Goal: Task Accomplishment & Management: Manage account settings

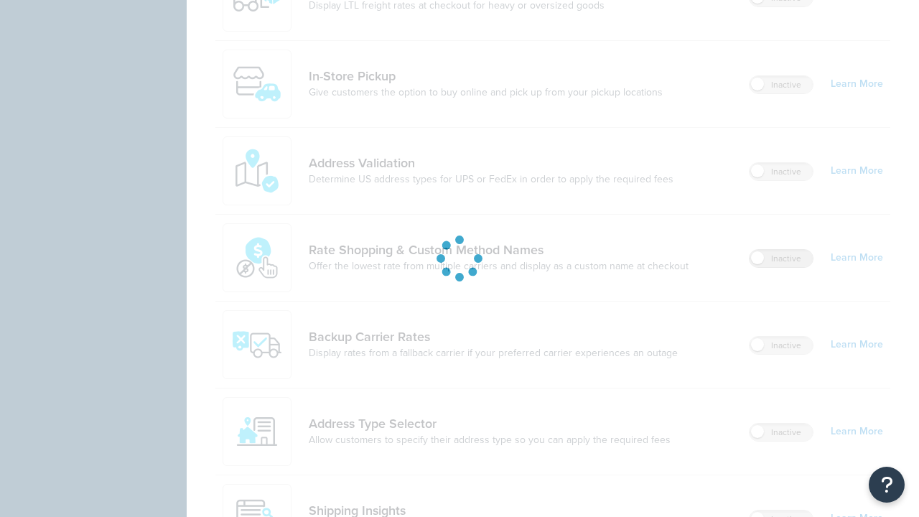
click at [781, 250] on label "Inactive" at bounding box center [780, 258] width 63 height 17
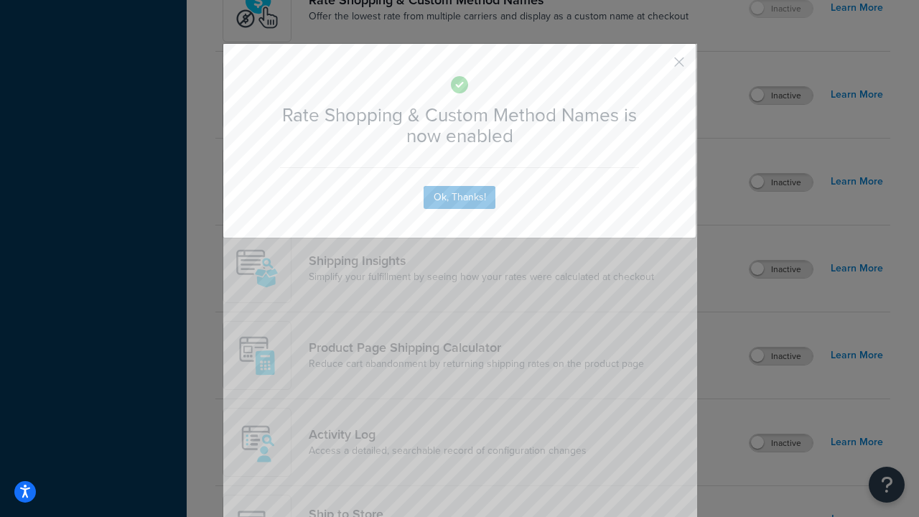
click at [657, 65] on button "button" at bounding box center [658, 67] width 4 height 4
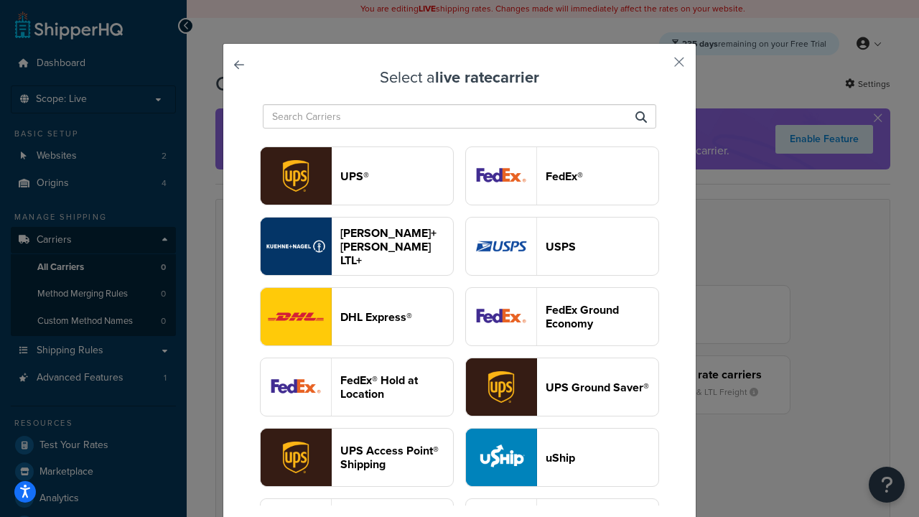
click at [562, 246] on header "USPS" at bounding box center [602, 247] width 113 height 14
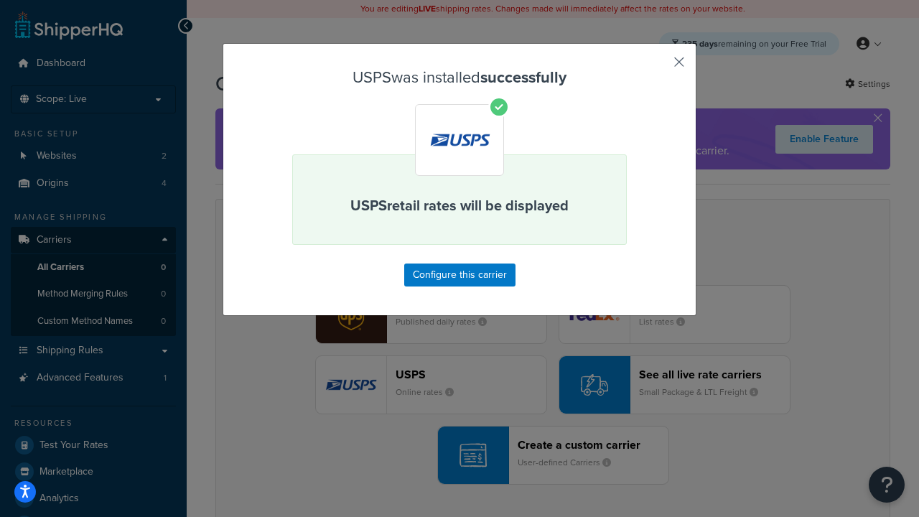
click at [657, 67] on button "button" at bounding box center [658, 67] width 4 height 4
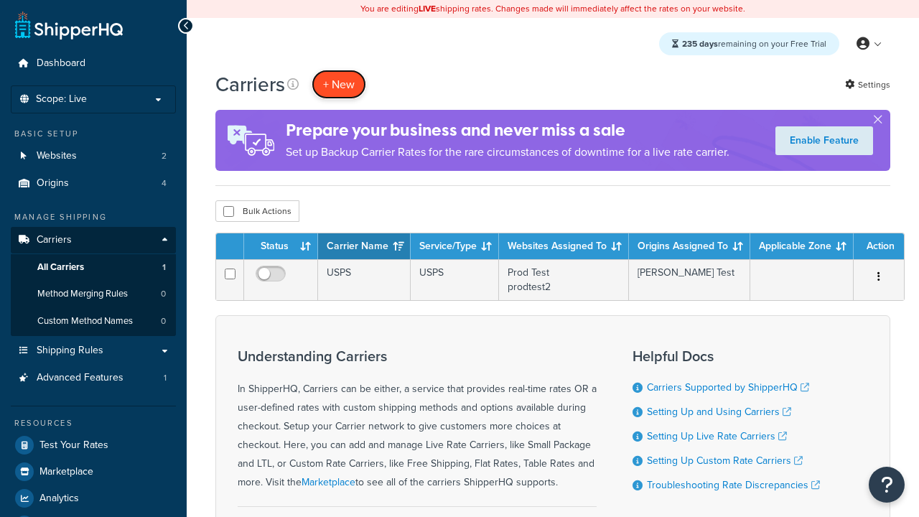
click at [339, 84] on button "+ New" at bounding box center [339, 84] width 55 height 29
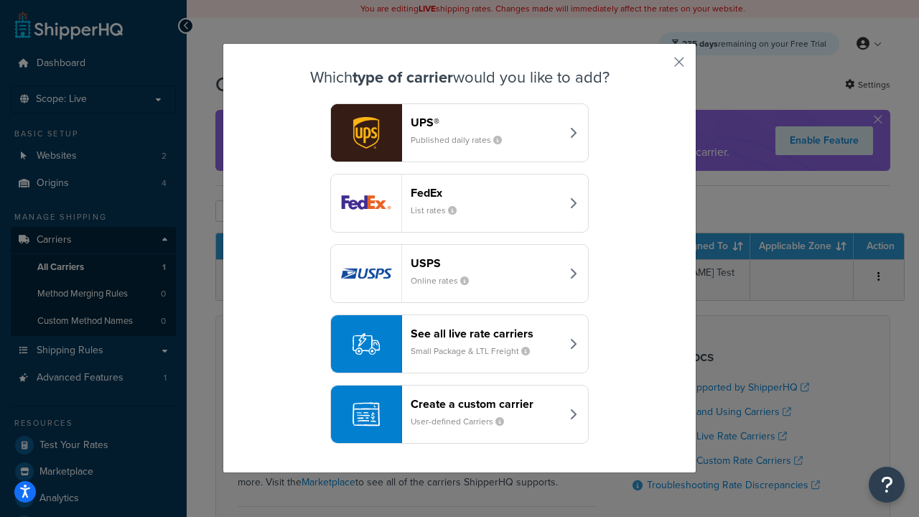
click at [459, 344] on div "See all live rate carriers Small Package & LTL Freight" at bounding box center [486, 344] width 150 height 34
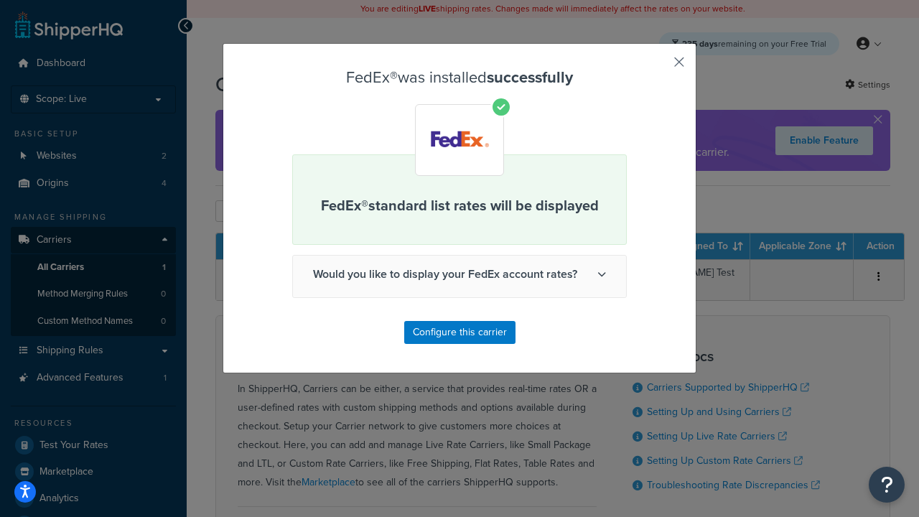
click at [657, 67] on button "button" at bounding box center [658, 67] width 4 height 4
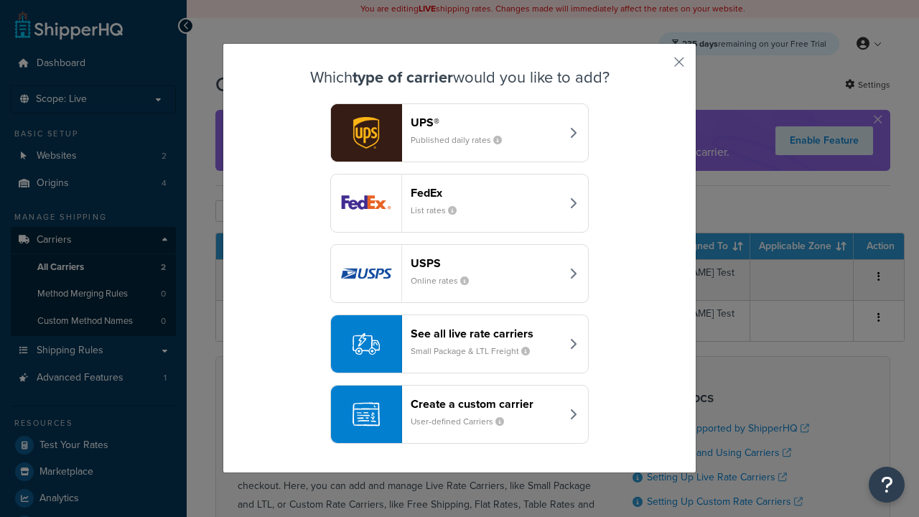
click at [459, 344] on div "See all live rate carriers Small Package & LTL Freight" at bounding box center [486, 344] width 150 height 34
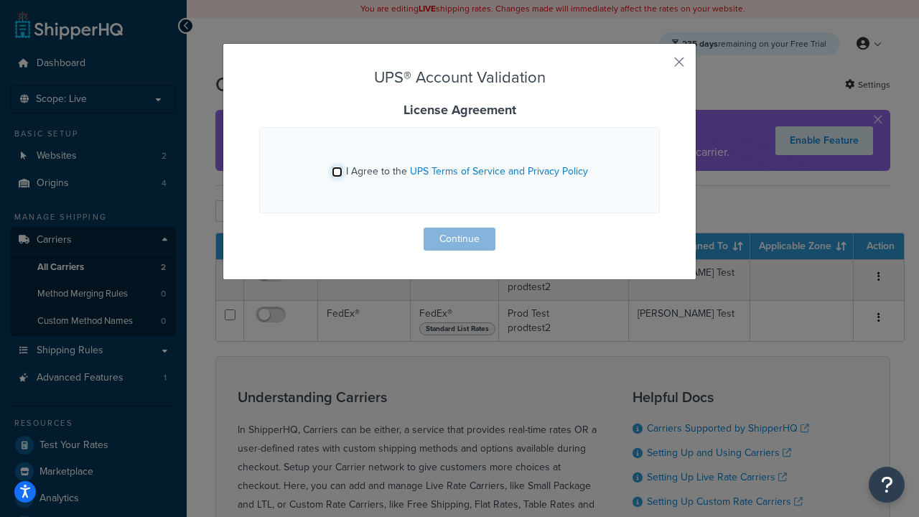
click at [337, 172] on input "I Agree to the UPS Terms of Service and Privacy Policy" at bounding box center [337, 172] width 11 height 11
checkbox input "true"
click at [459, 239] on button "Continue" at bounding box center [459, 239] width 72 height 23
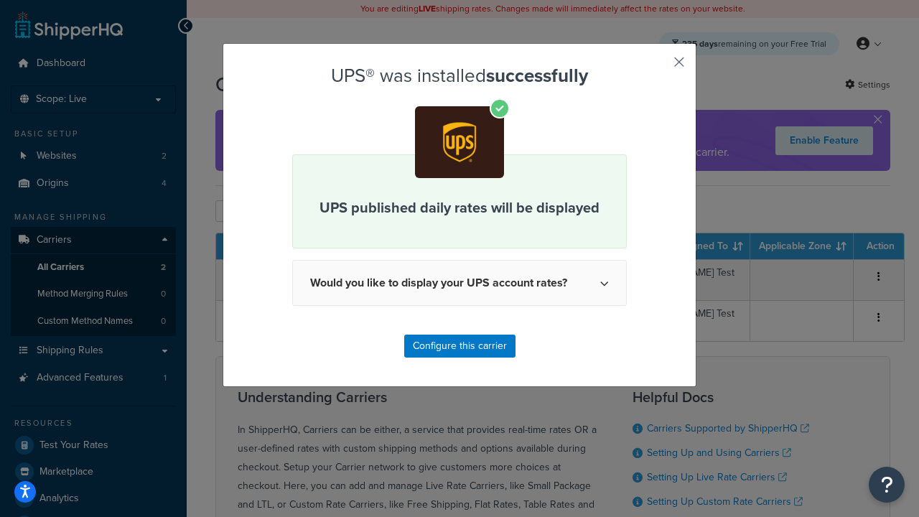
click at [657, 67] on button "button" at bounding box center [658, 67] width 4 height 4
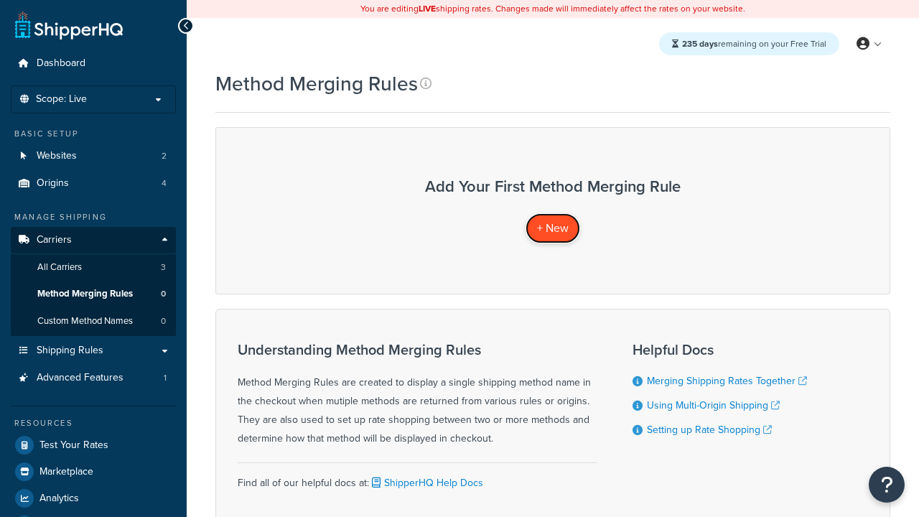
click at [553, 228] on span "+ New" at bounding box center [553, 228] width 32 height 17
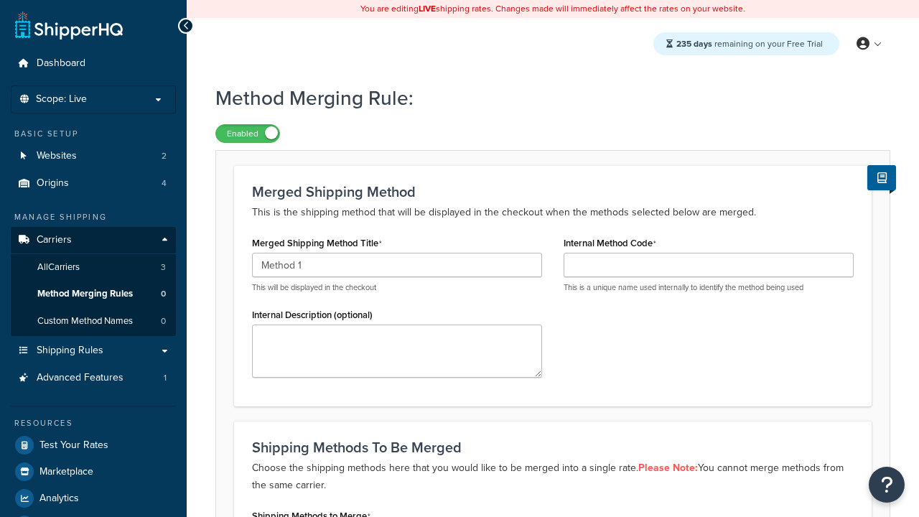
type input "Method 1"
type input "001"
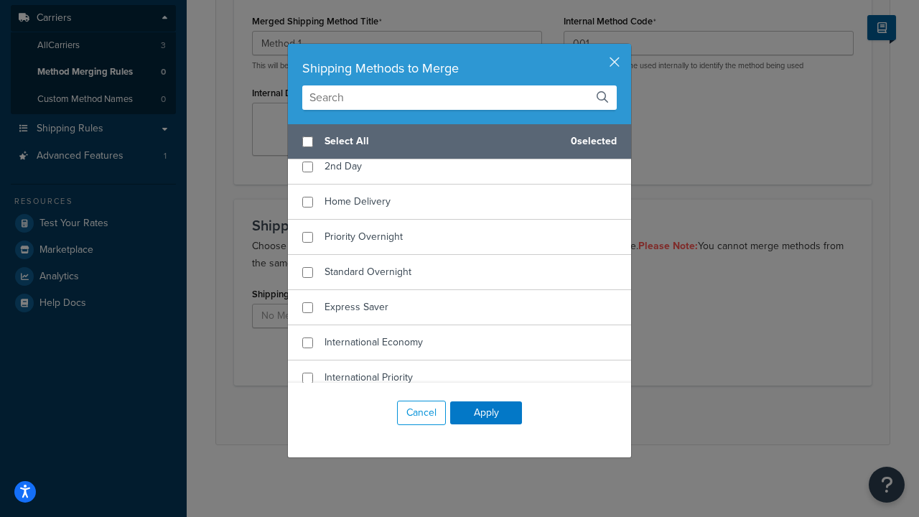
click at [341, 139] on span "Ground" at bounding box center [341, 130] width 34 height 15
checkbox input "true"
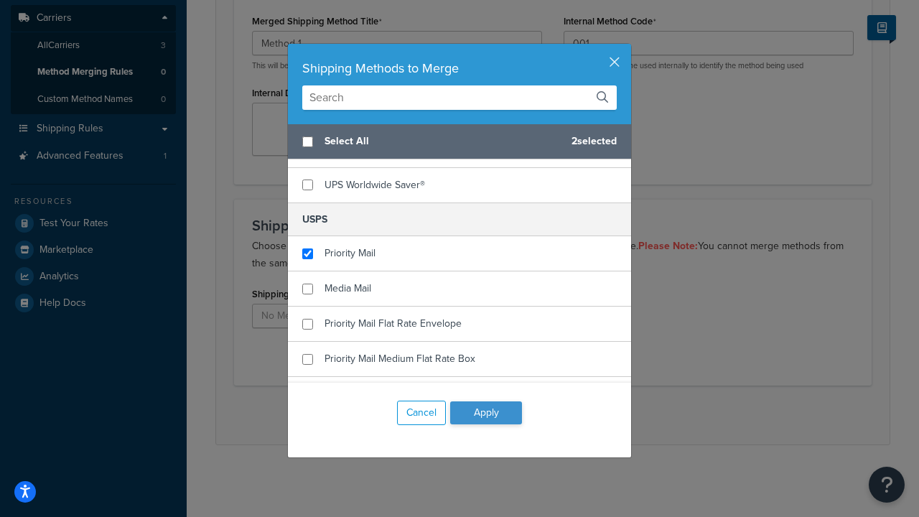
click at [486, 413] on button "Apply" at bounding box center [486, 412] width 72 height 23
click at [544, 415] on button "Save" at bounding box center [544, 414] width 39 height 23
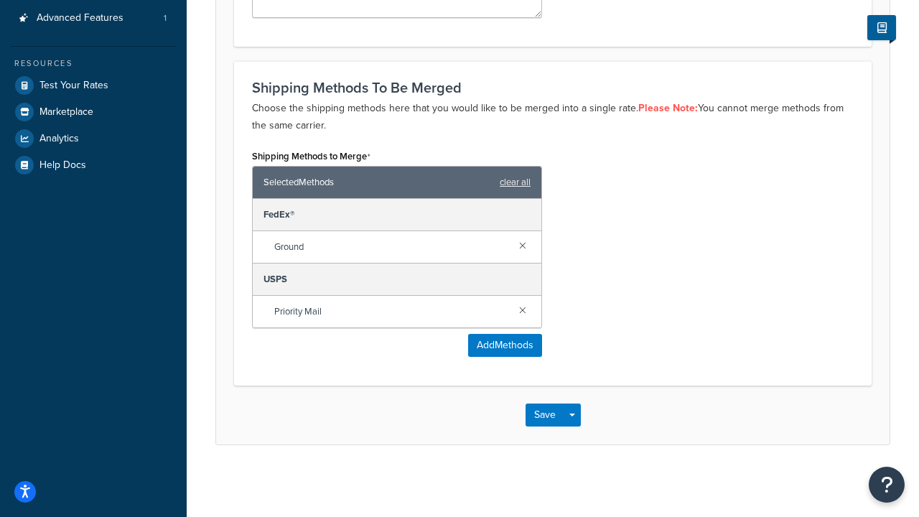
scroll to position [0, 0]
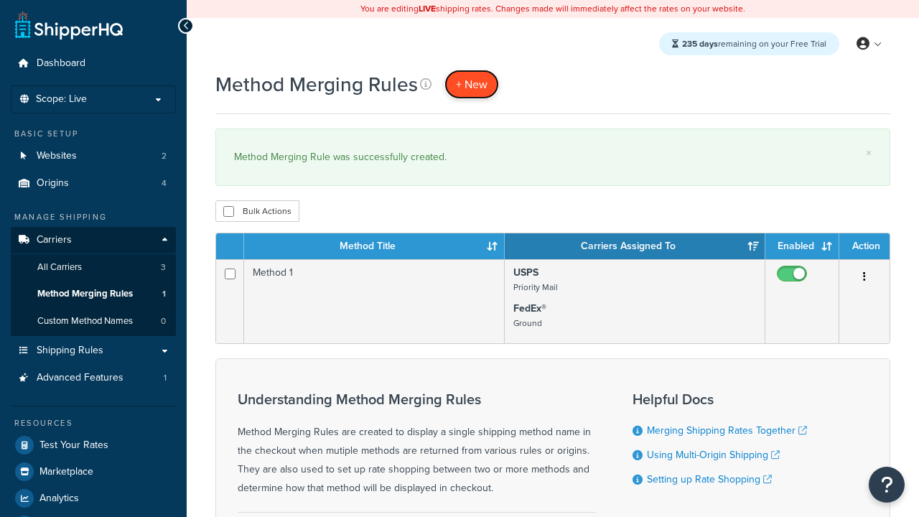
click at [472, 84] on span "+ New" at bounding box center [472, 84] width 32 height 17
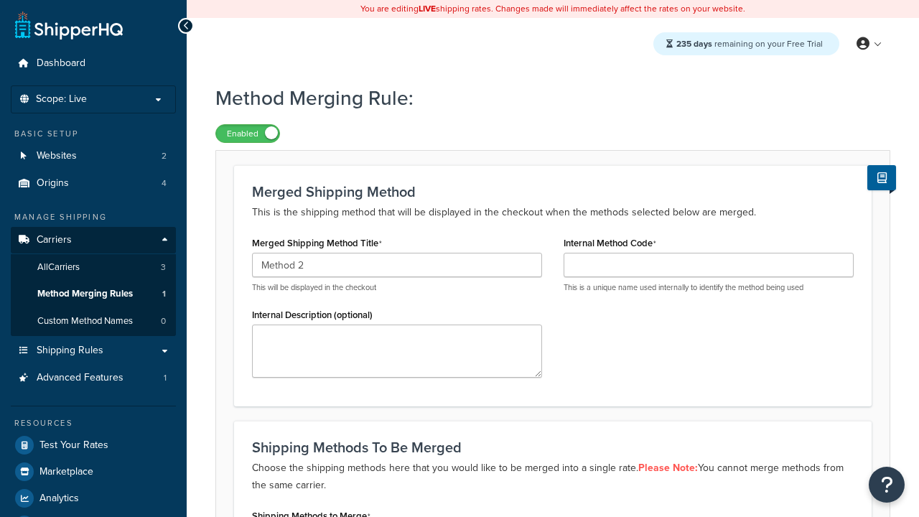
type input "Method 2"
type input "002"
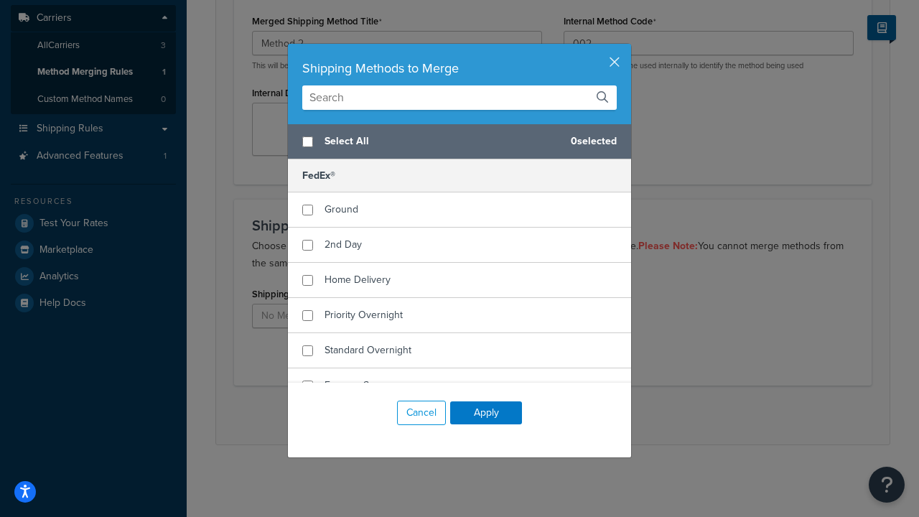
checkbox input "true"
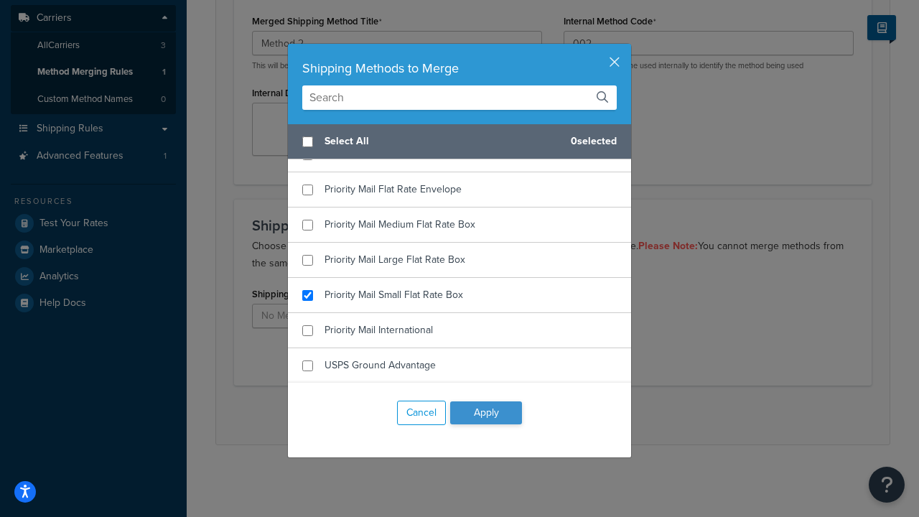
click at [486, 413] on button "Apply" at bounding box center [486, 412] width 72 height 23
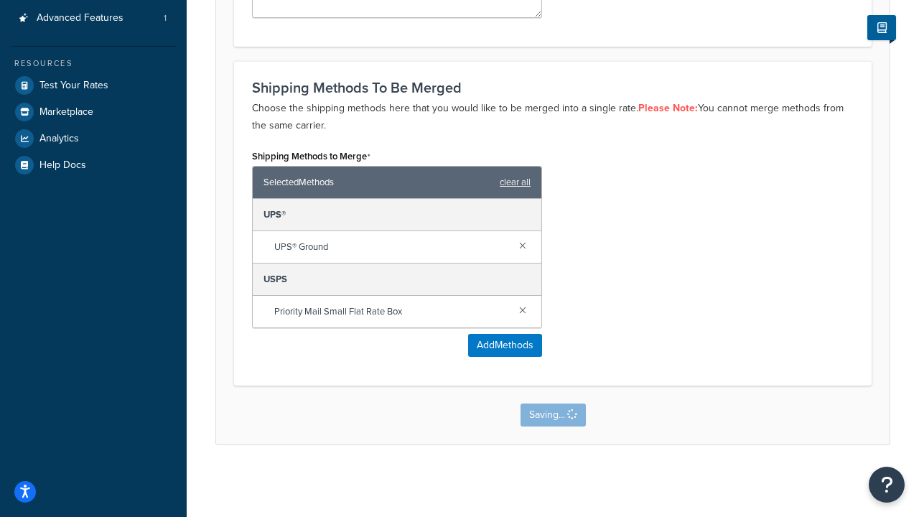
scroll to position [0, 0]
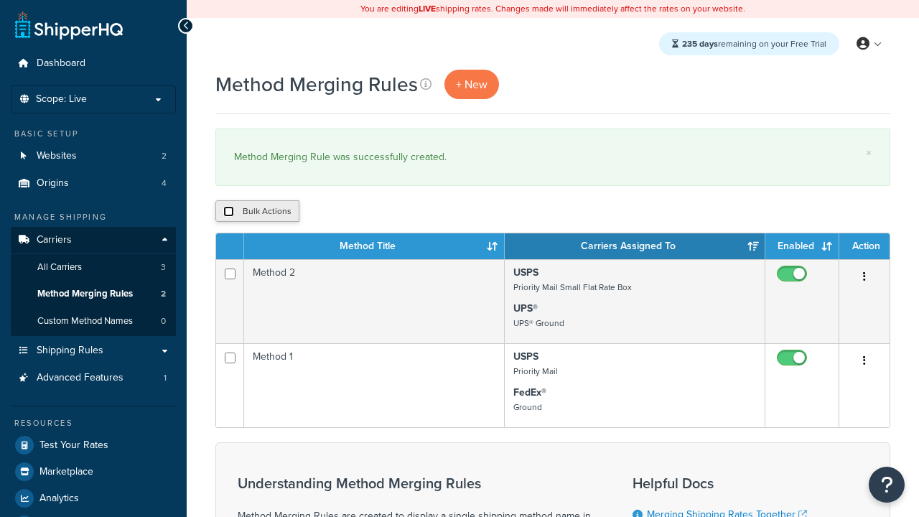
click at [228, 212] on input "checkbox" at bounding box center [228, 211] width 11 height 11
checkbox input "true"
click at [0, 0] on button "Duplicate" at bounding box center [0, 0] width 0 height 0
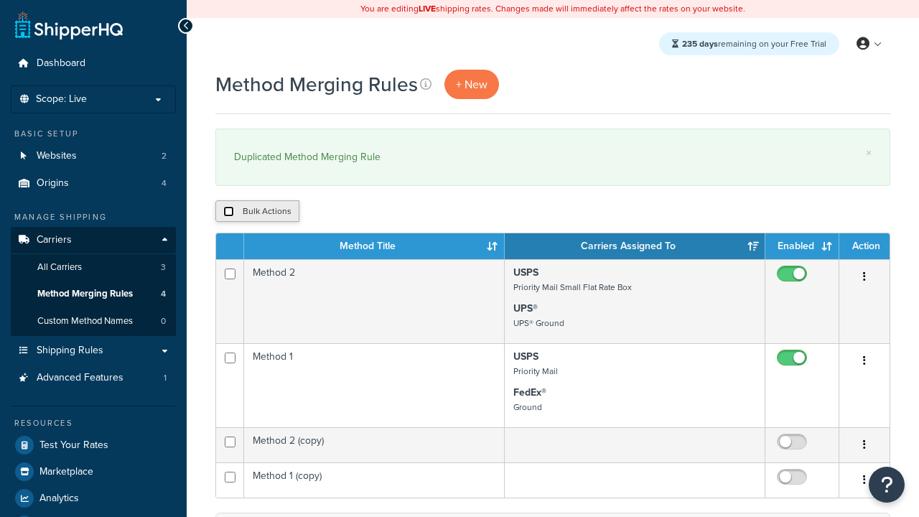
click at [228, 212] on input "checkbox" at bounding box center [228, 211] width 11 height 11
checkbox input "true"
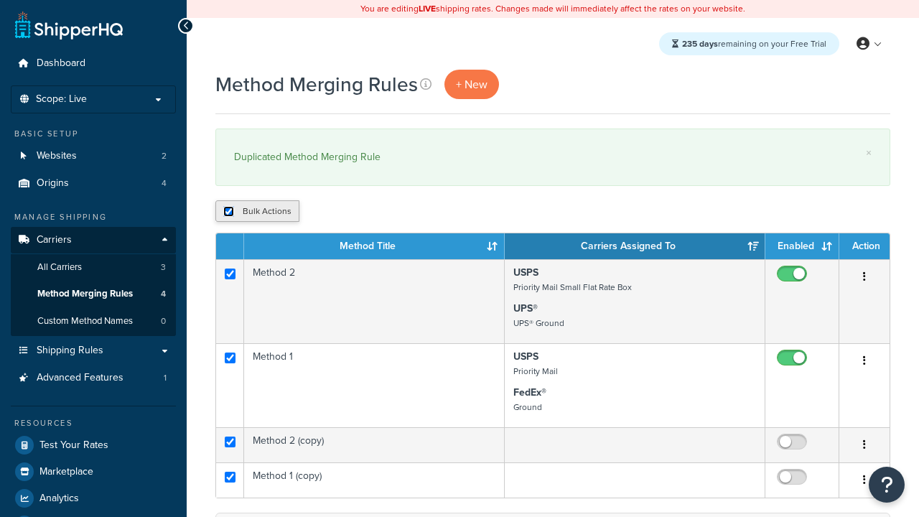
checkbox input "true"
click at [0, 0] on button "Delete" at bounding box center [0, 0] width 0 height 0
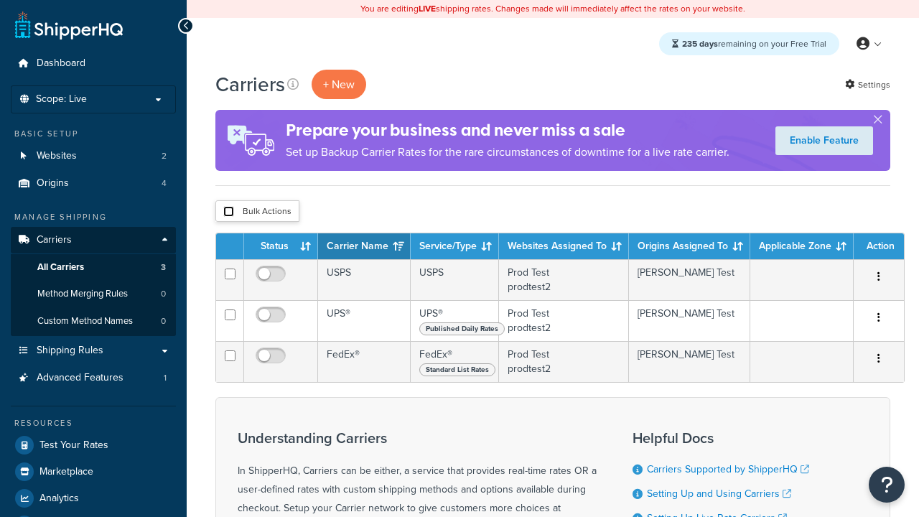
click at [228, 212] on input "checkbox" at bounding box center [228, 211] width 11 height 11
checkbox input "true"
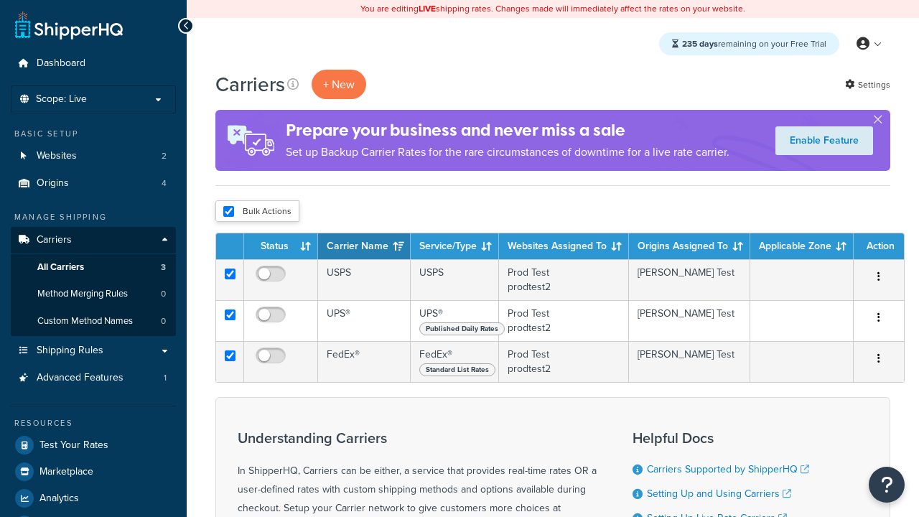
click at [0, 0] on button "Delete" at bounding box center [0, 0] width 0 height 0
